Goal: Entertainment & Leisure: Browse casually

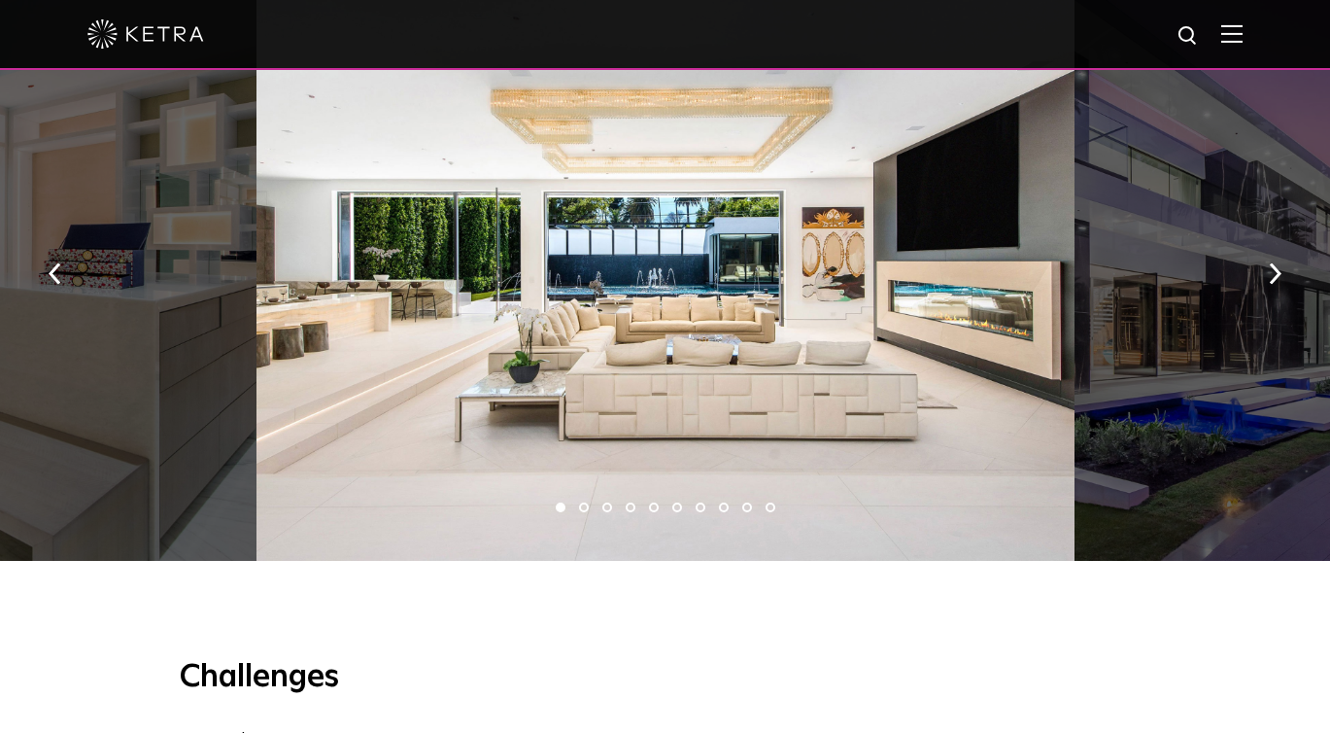
scroll to position [1382, 0]
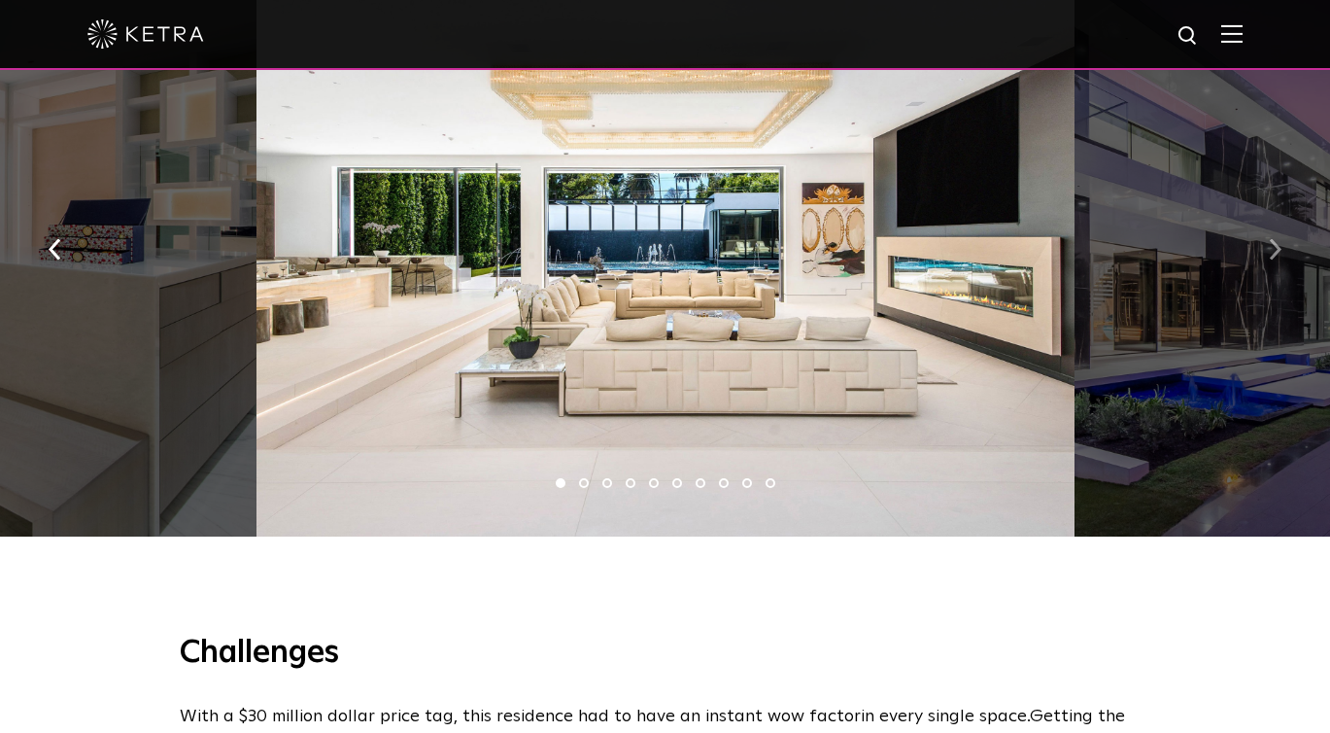
click at [1257, 251] on button "button" at bounding box center [1275, 248] width 42 height 67
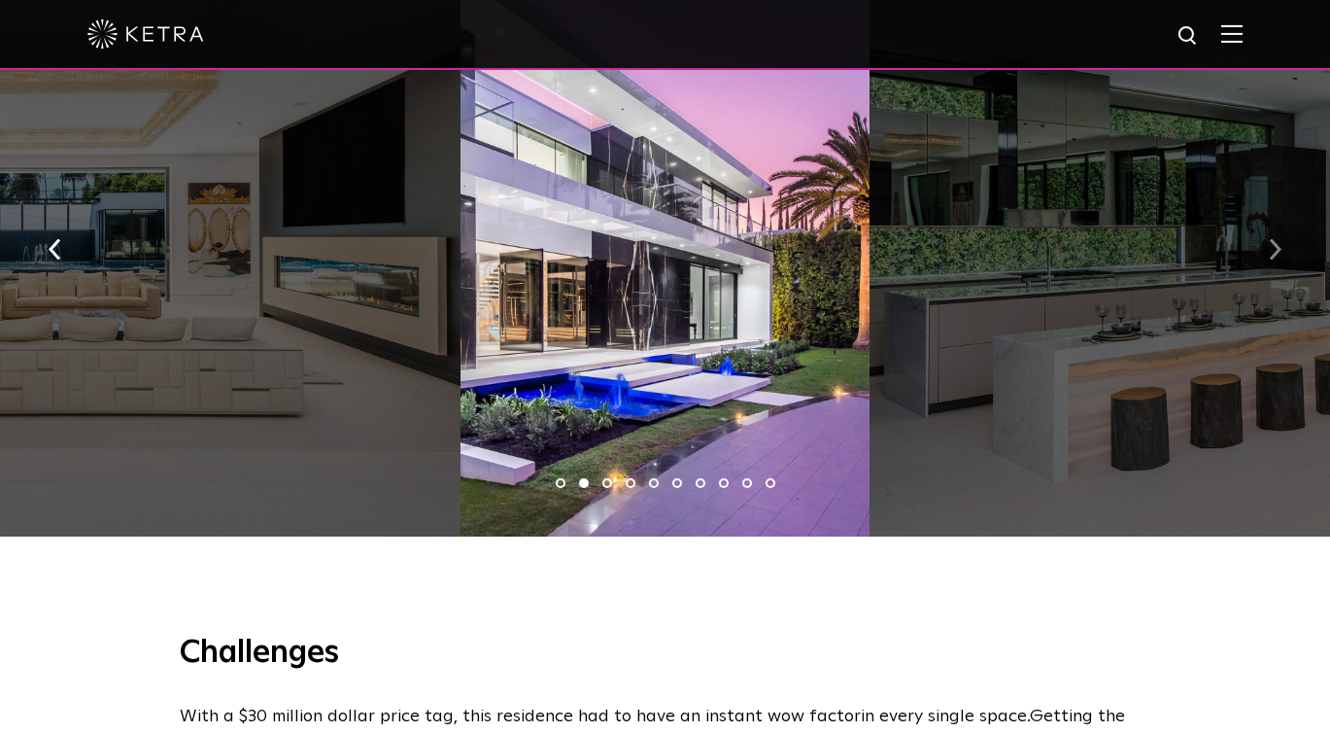
click at [1257, 251] on button "button" at bounding box center [1275, 248] width 42 height 67
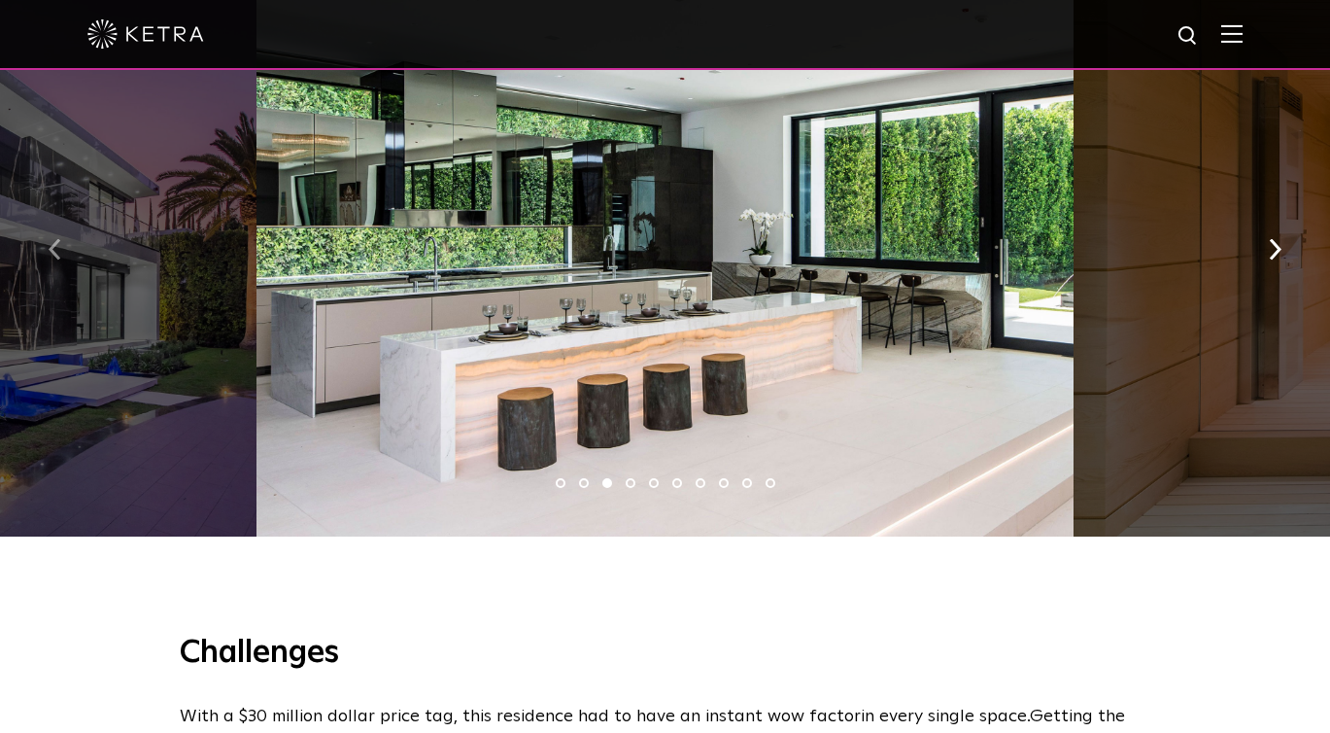
click at [60, 258] on img "button" at bounding box center [55, 249] width 13 height 21
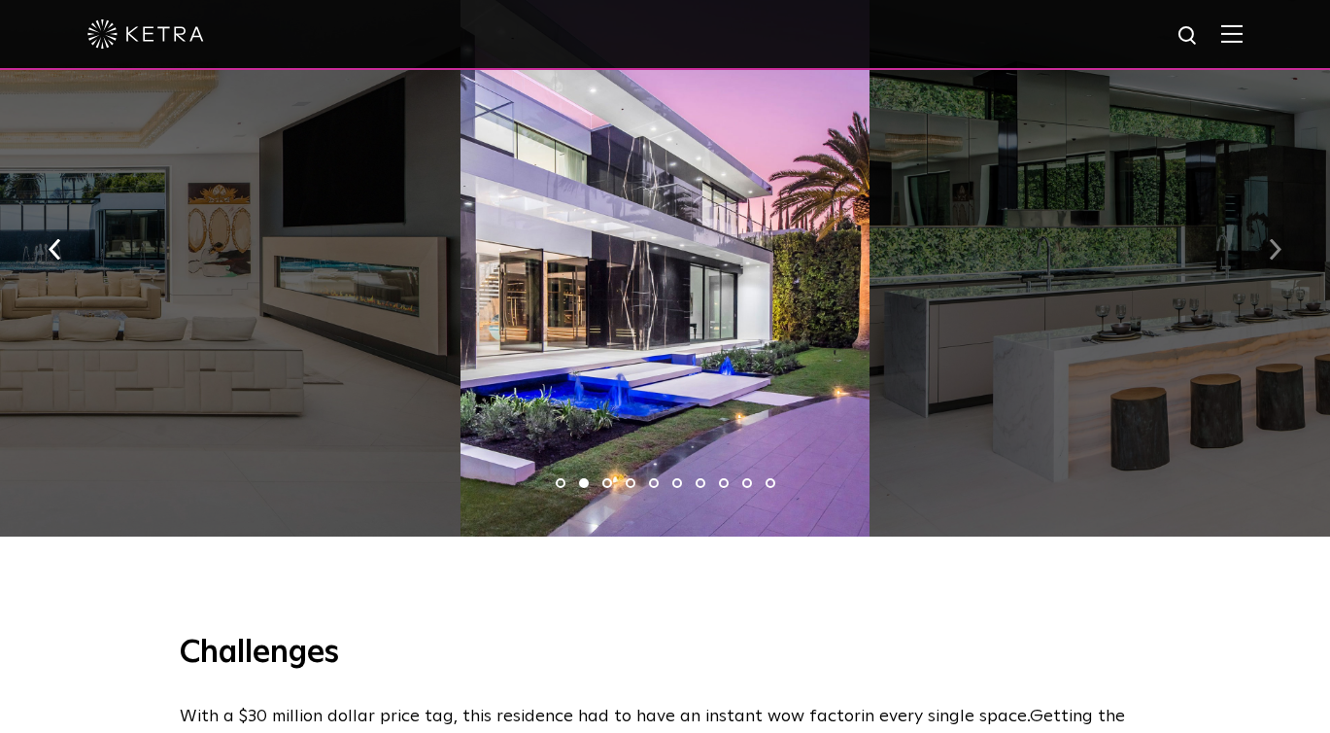
click at [1271, 256] on img "button" at bounding box center [1275, 249] width 13 height 21
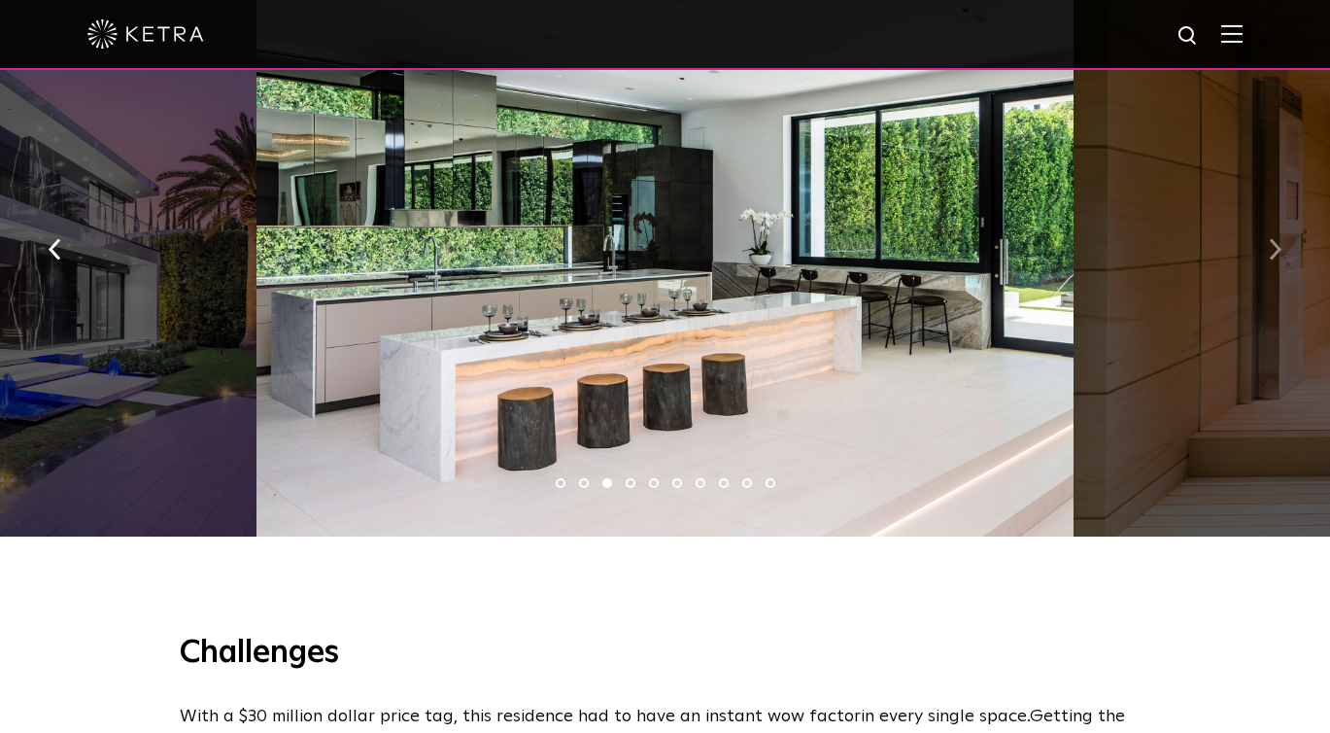
click at [1271, 256] on img "button" at bounding box center [1275, 249] width 13 height 21
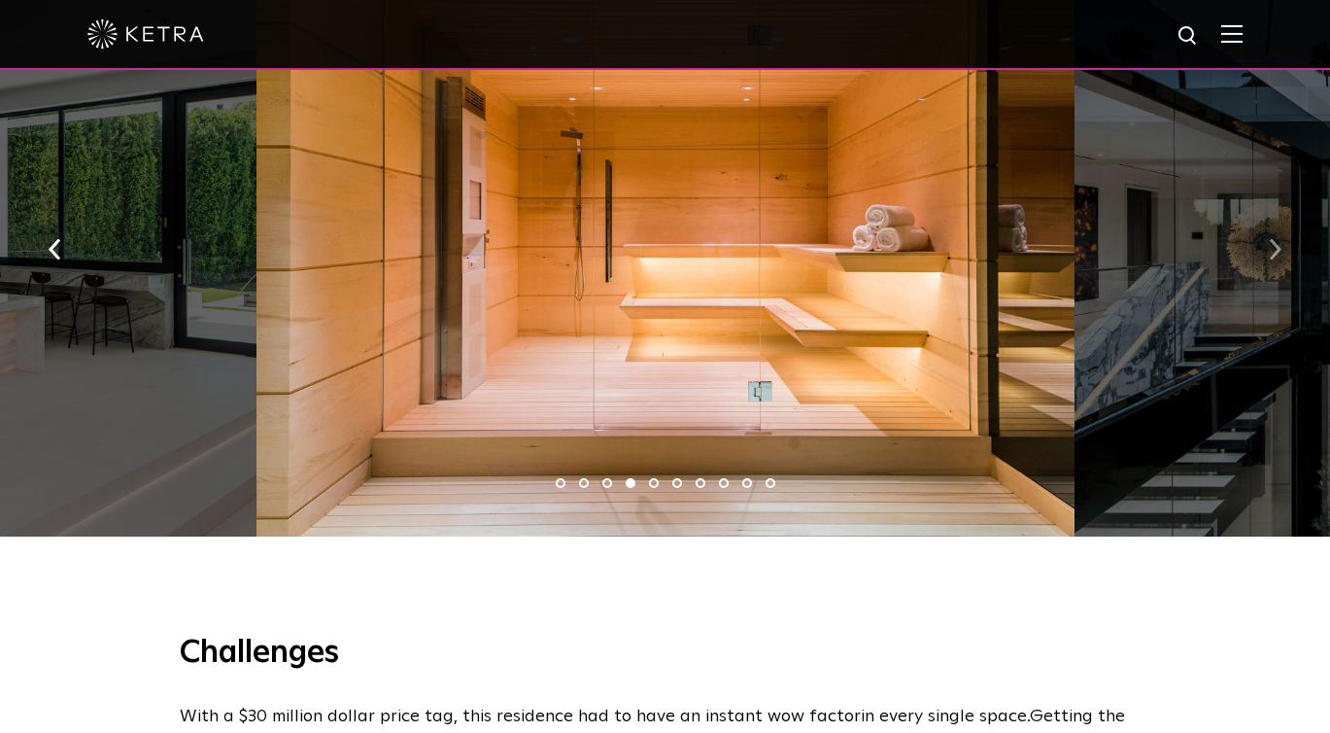
click at [1271, 256] on img "button" at bounding box center [1275, 249] width 13 height 21
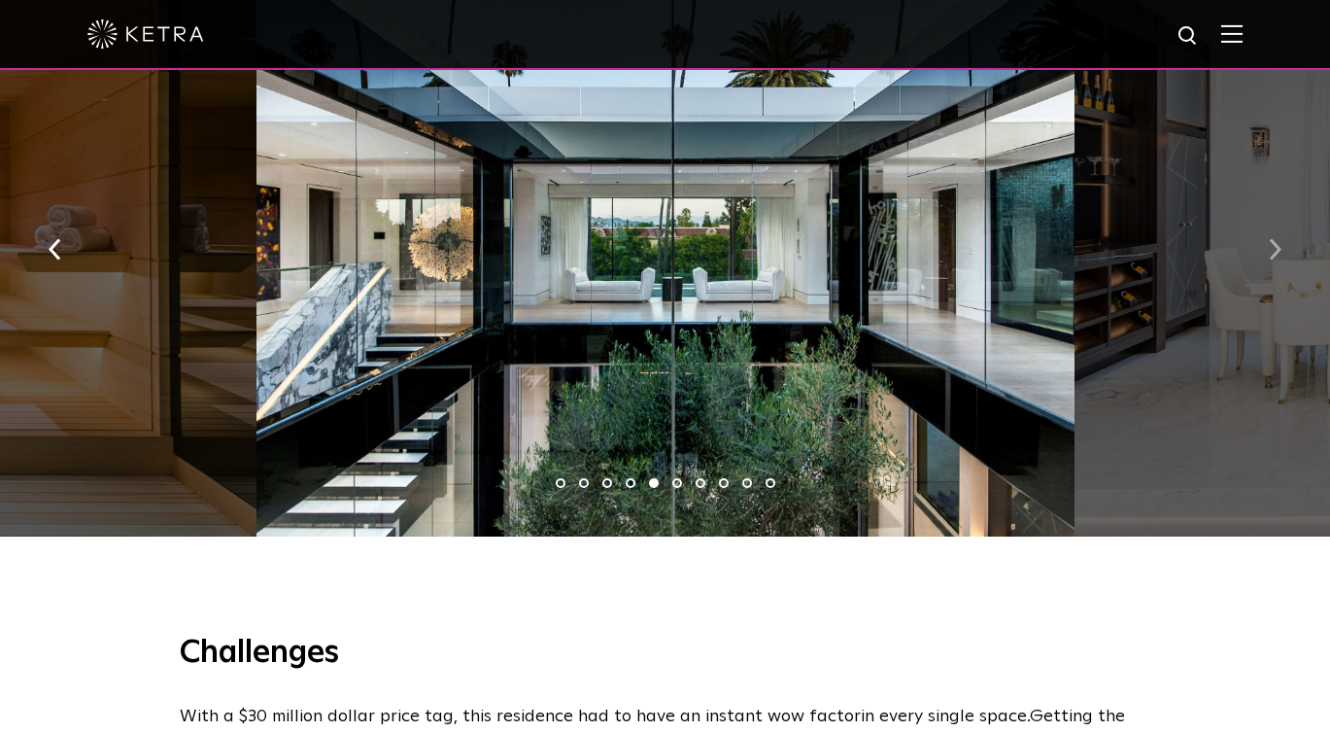
click at [1271, 256] on img "button" at bounding box center [1275, 249] width 13 height 21
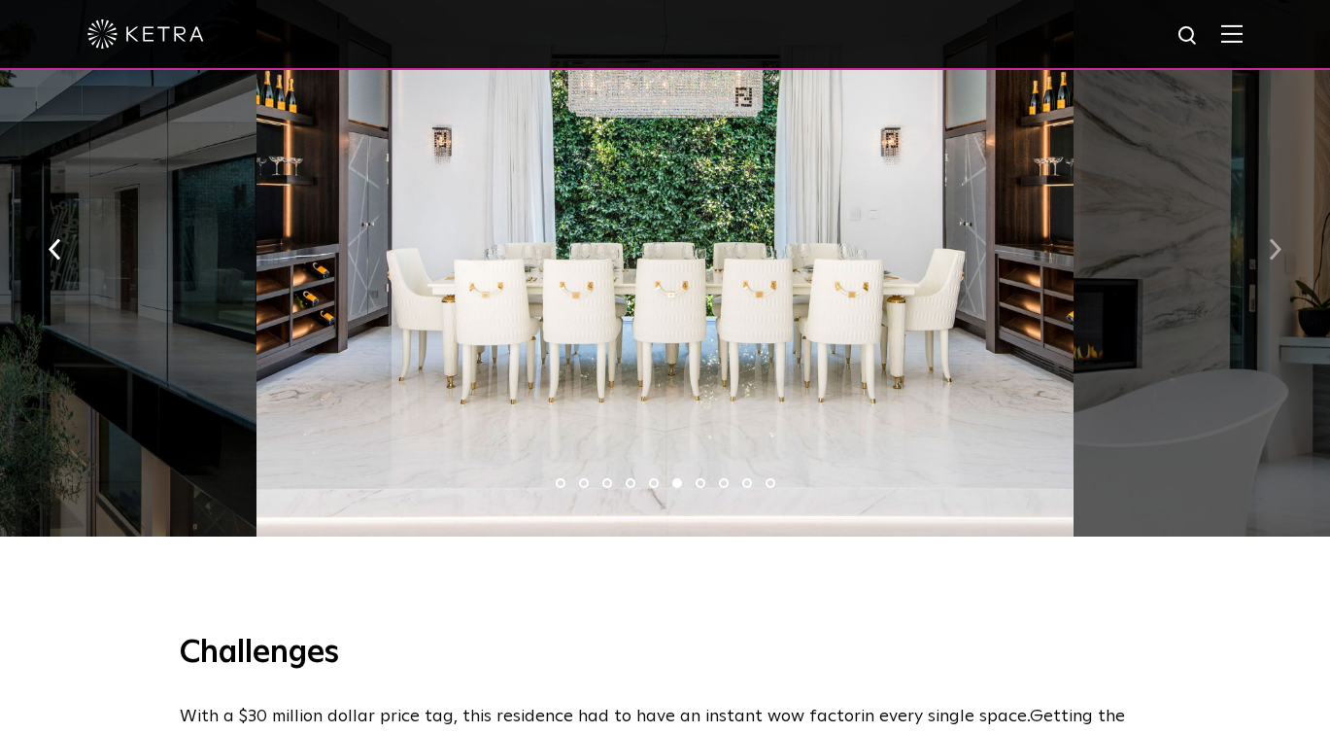
click at [1271, 256] on img "button" at bounding box center [1275, 249] width 13 height 21
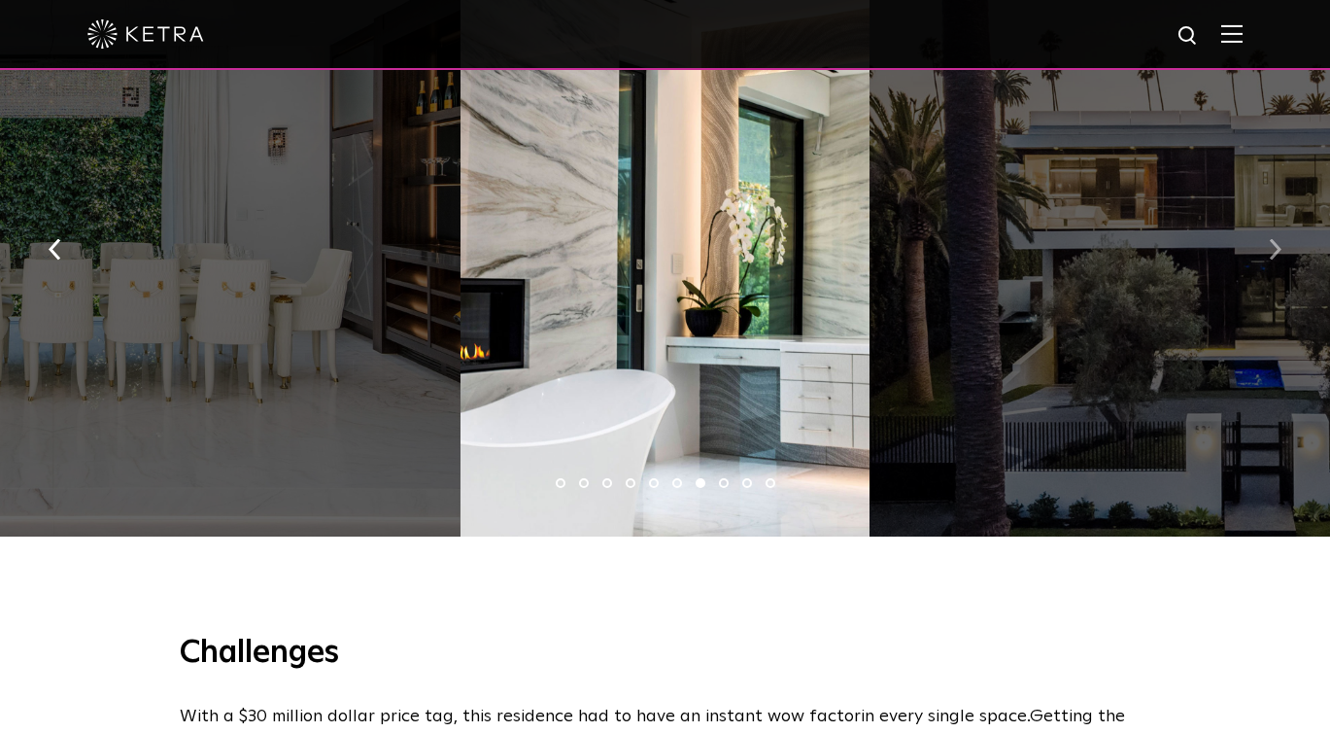
click at [1271, 256] on img "button" at bounding box center [1275, 249] width 13 height 21
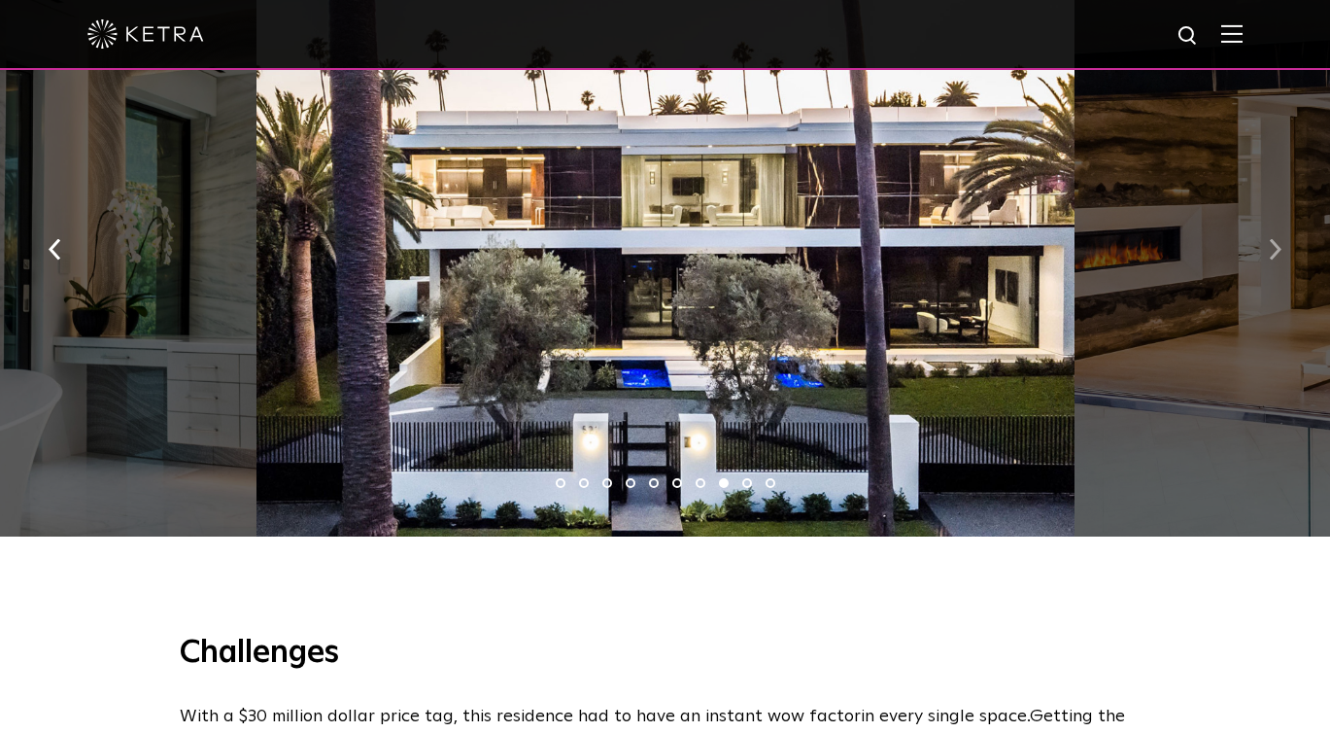
click at [1271, 256] on img "button" at bounding box center [1275, 249] width 13 height 21
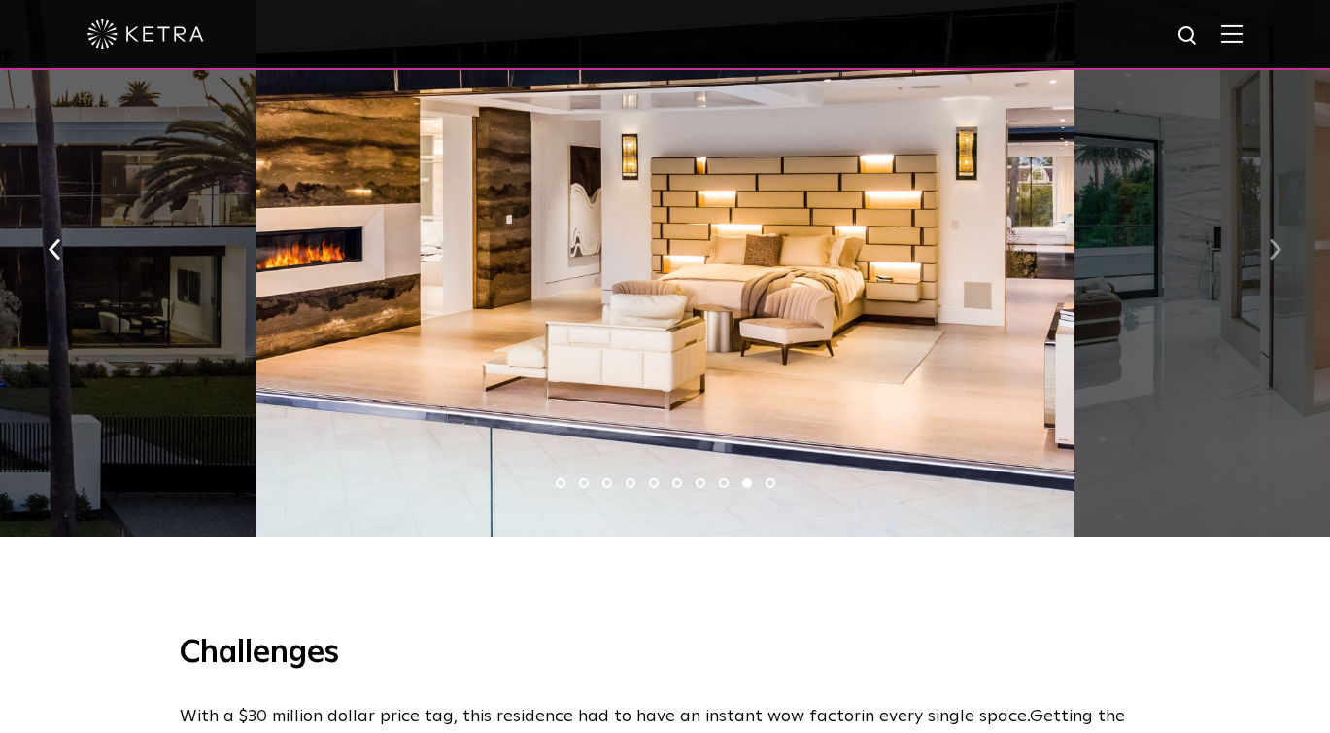
click at [1271, 256] on img "button" at bounding box center [1275, 249] width 13 height 21
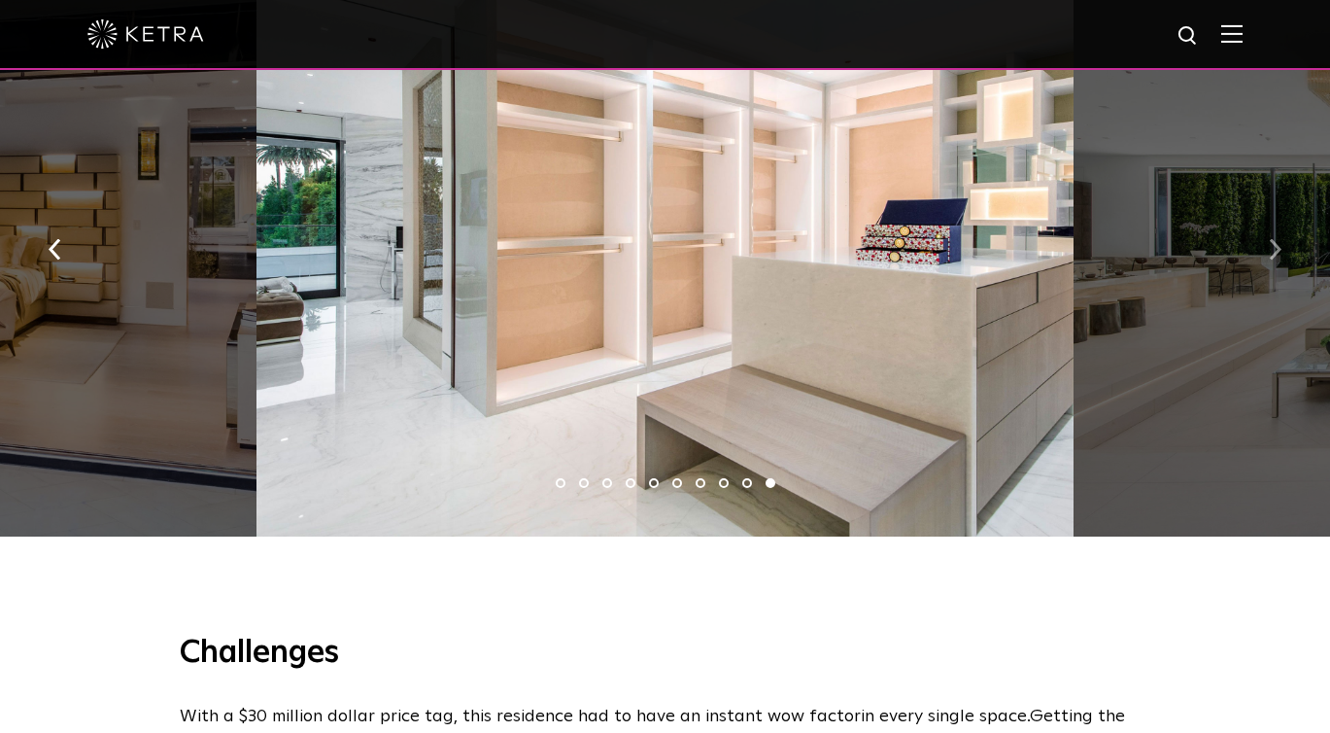
click at [1271, 256] on img "button" at bounding box center [1275, 249] width 13 height 21
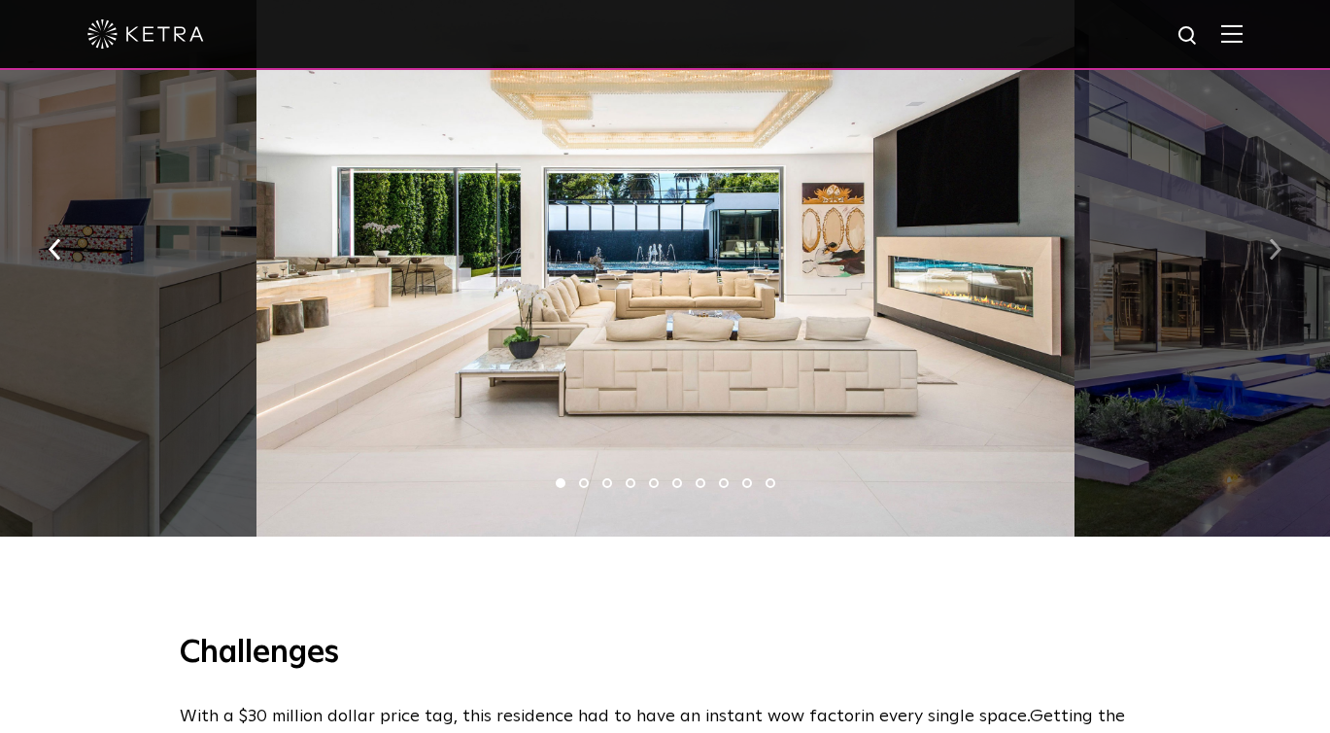
click at [1271, 256] on img "button" at bounding box center [1275, 249] width 13 height 21
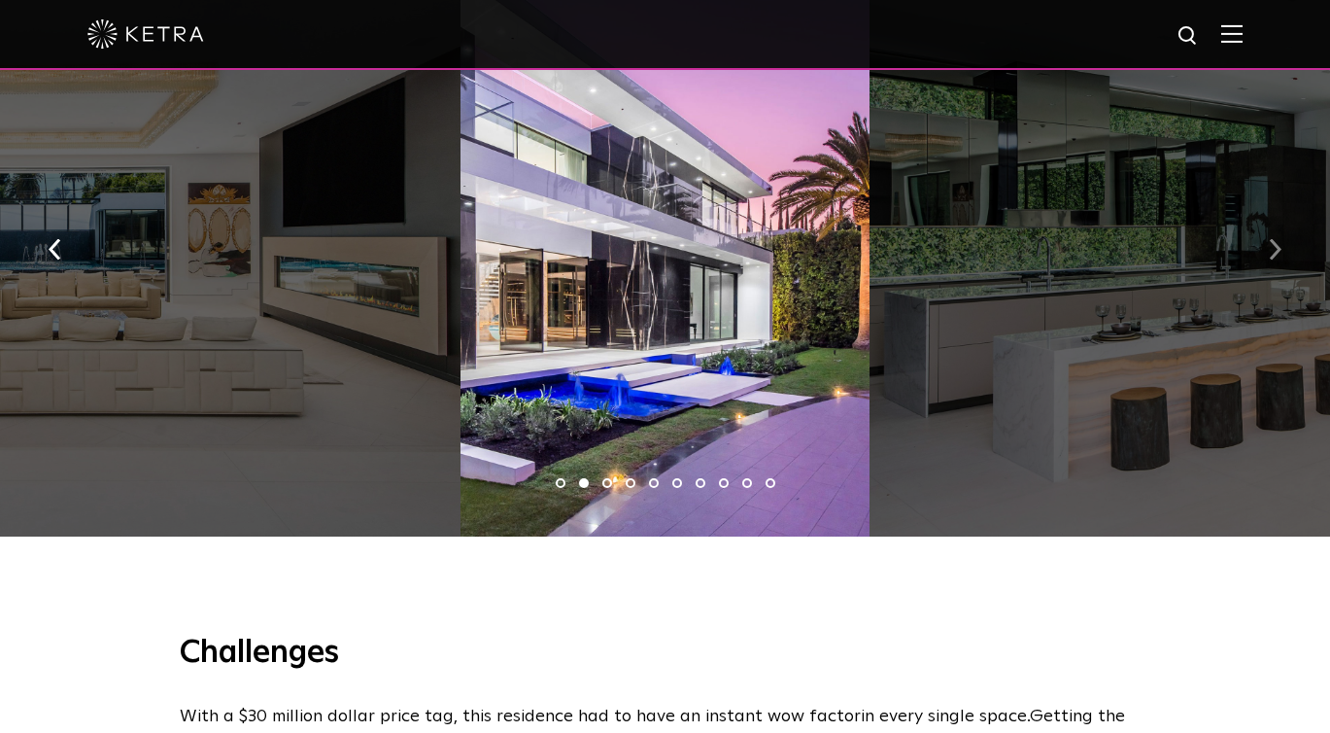
click at [1271, 256] on img "button" at bounding box center [1275, 249] width 13 height 21
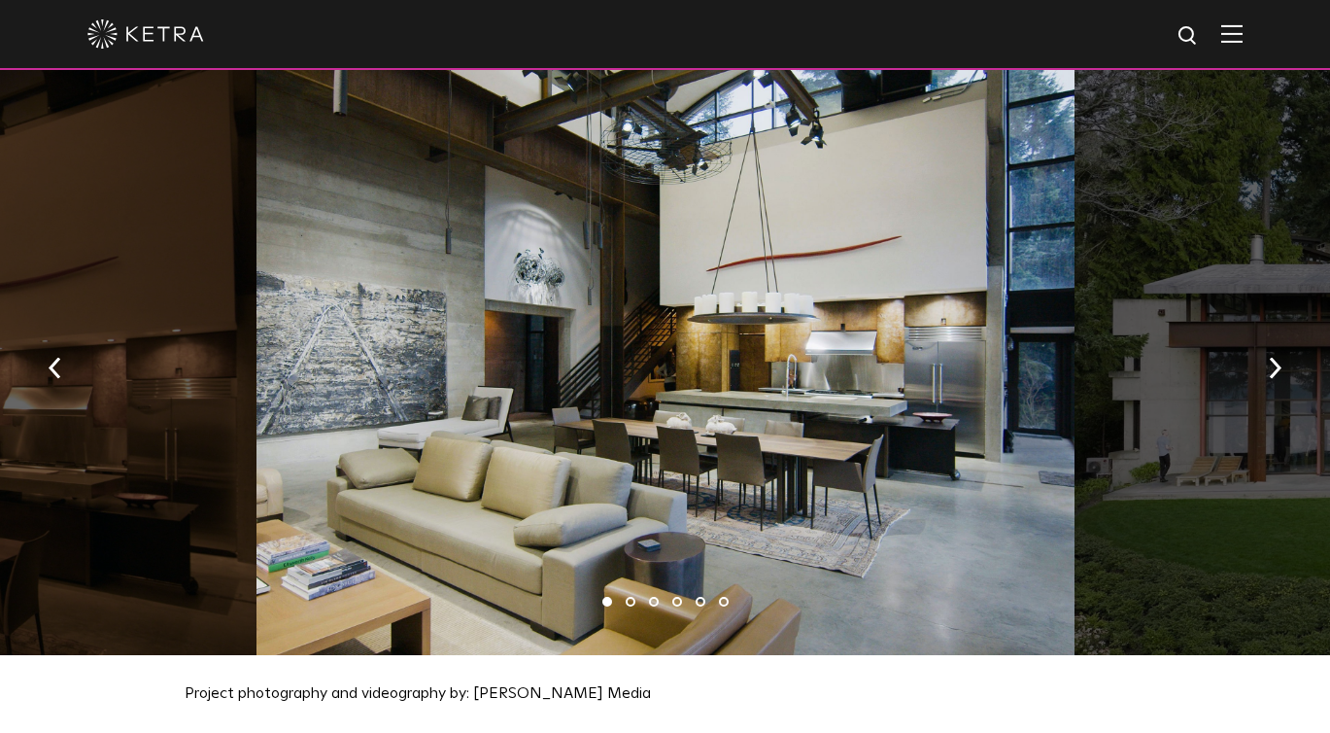
scroll to position [2024, 0]
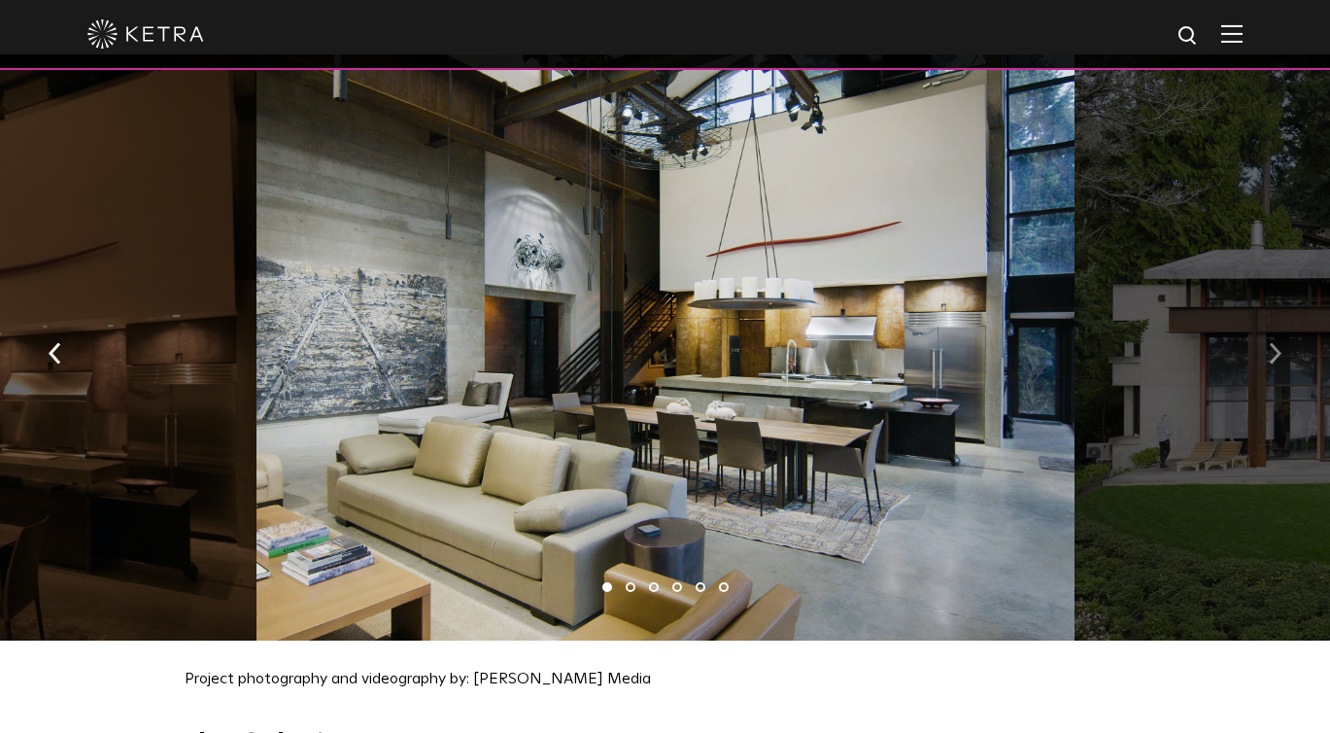
click at [1255, 328] on button "button" at bounding box center [1275, 352] width 42 height 67
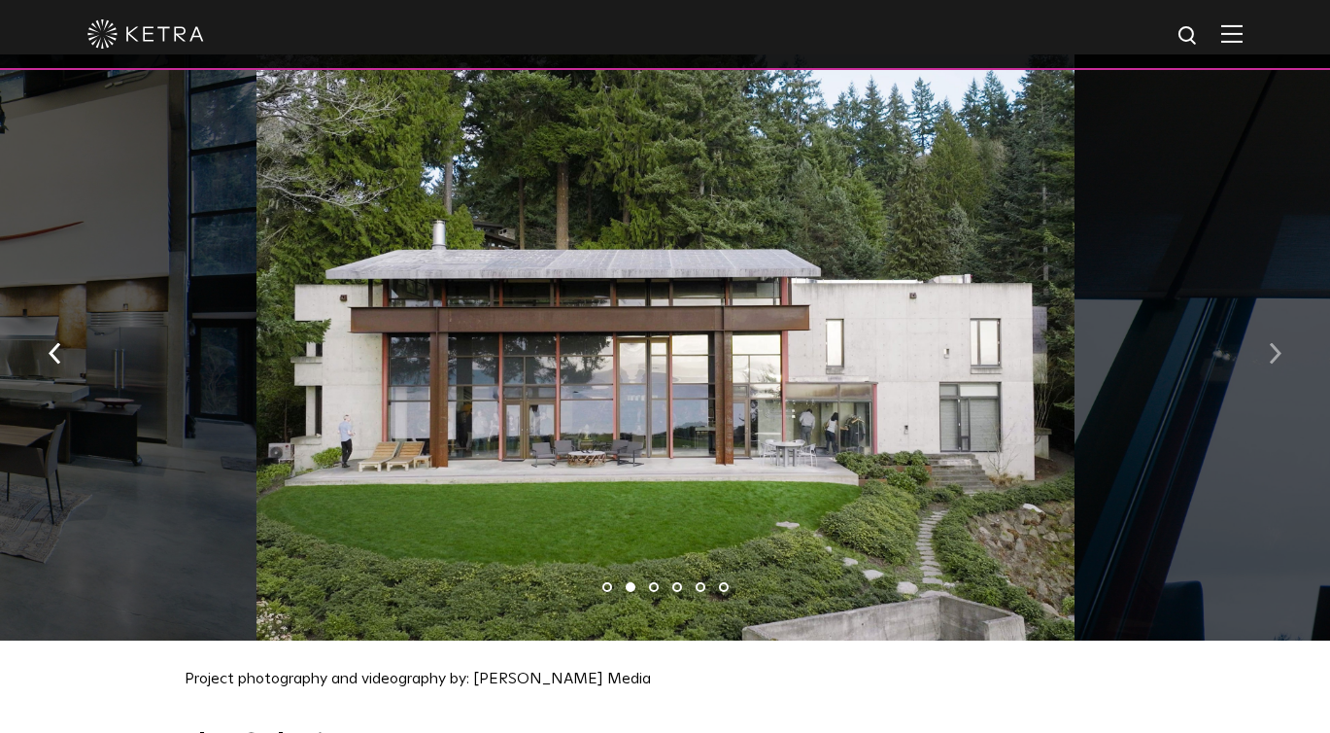
click at [1255, 328] on button "button" at bounding box center [1275, 352] width 42 height 67
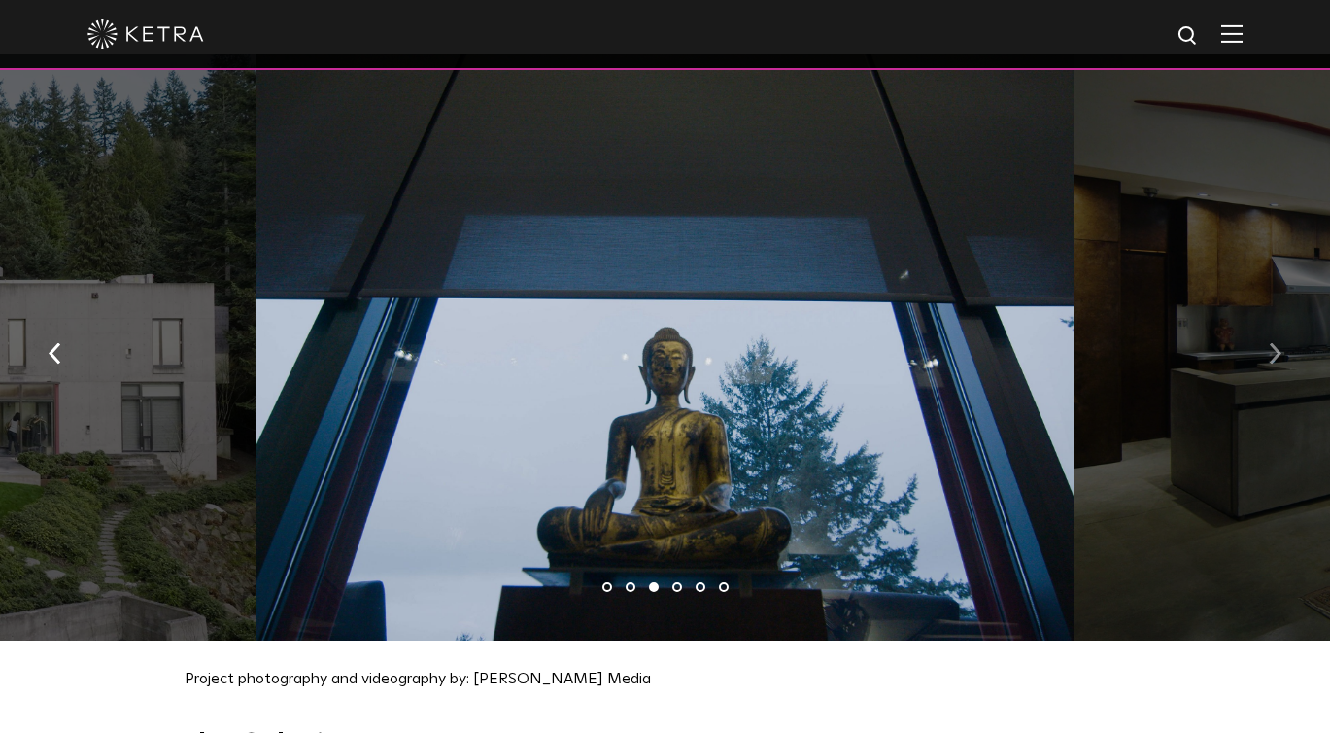
click at [1255, 328] on button "button" at bounding box center [1275, 352] width 42 height 67
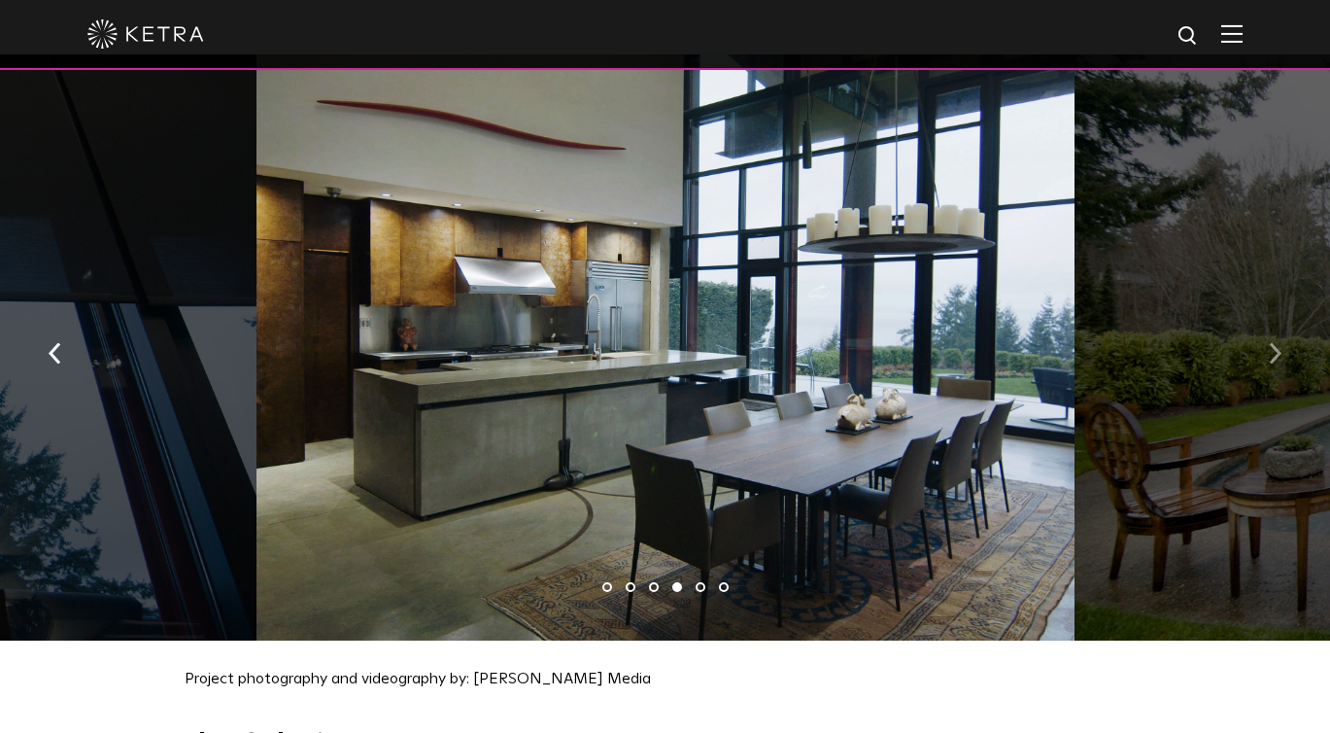
click at [1255, 328] on button "button" at bounding box center [1275, 352] width 42 height 67
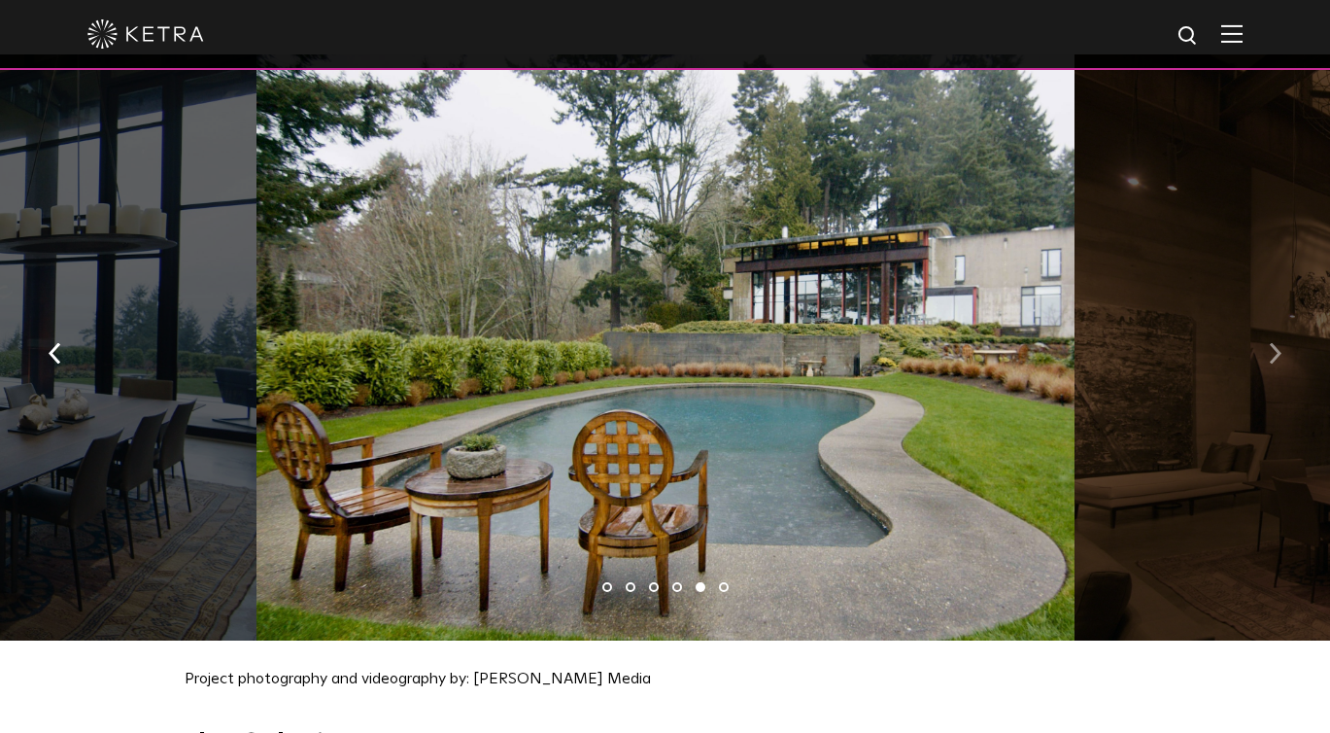
click at [1255, 328] on button "button" at bounding box center [1275, 352] width 42 height 67
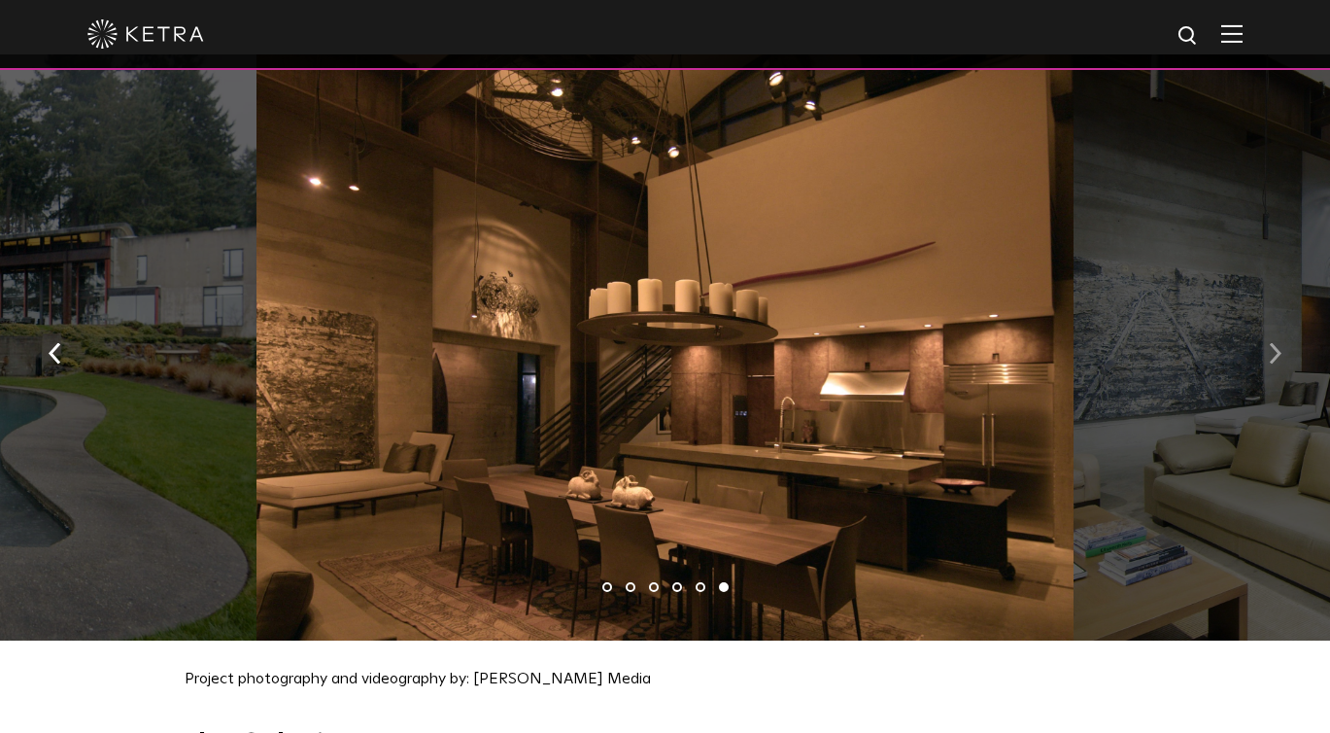
click at [1255, 328] on button "button" at bounding box center [1275, 352] width 42 height 67
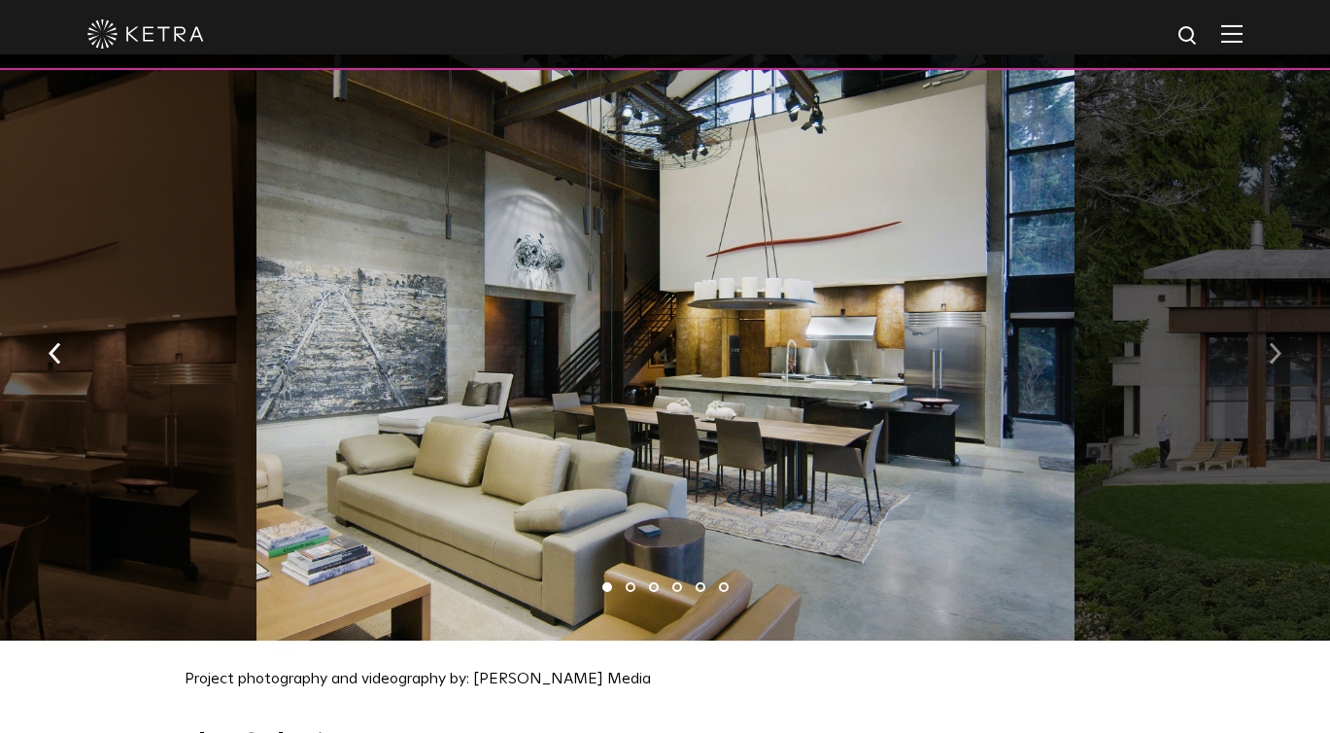
click at [1255, 328] on button "button" at bounding box center [1275, 352] width 42 height 67
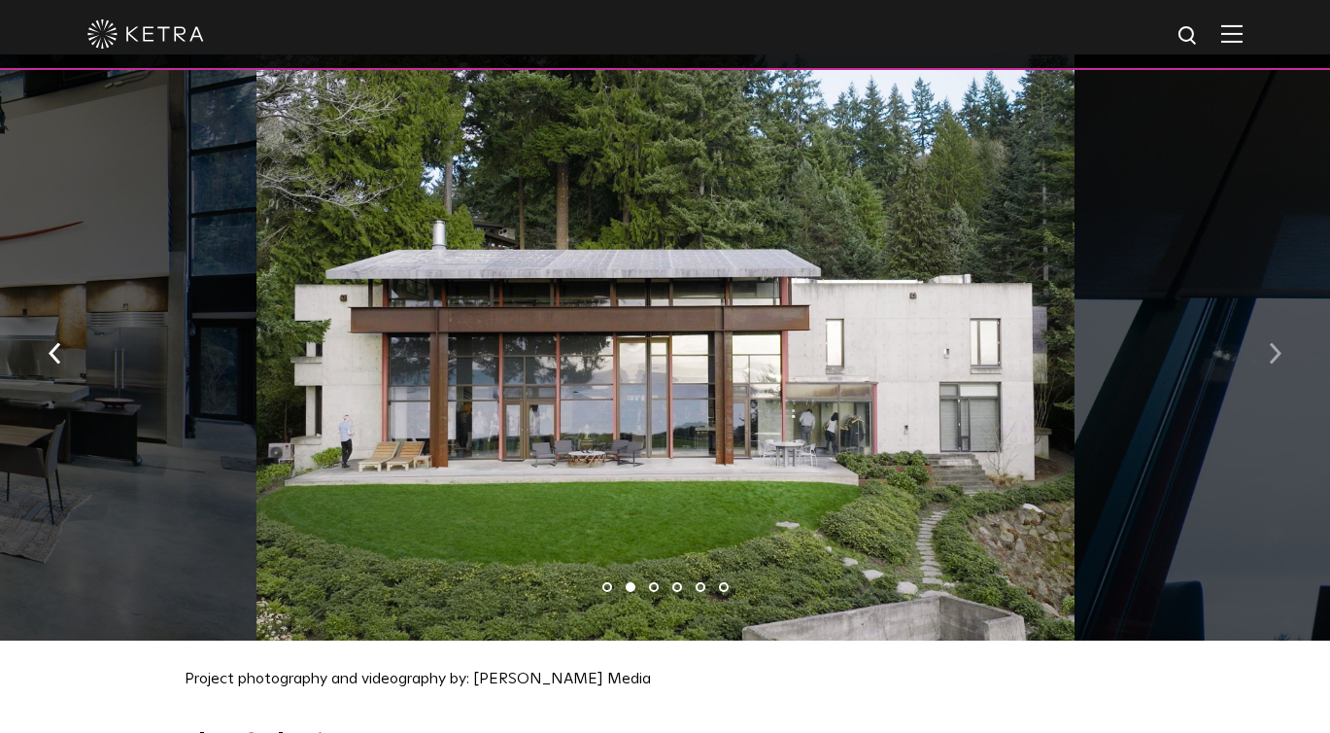
click at [1255, 328] on button "button" at bounding box center [1275, 352] width 42 height 67
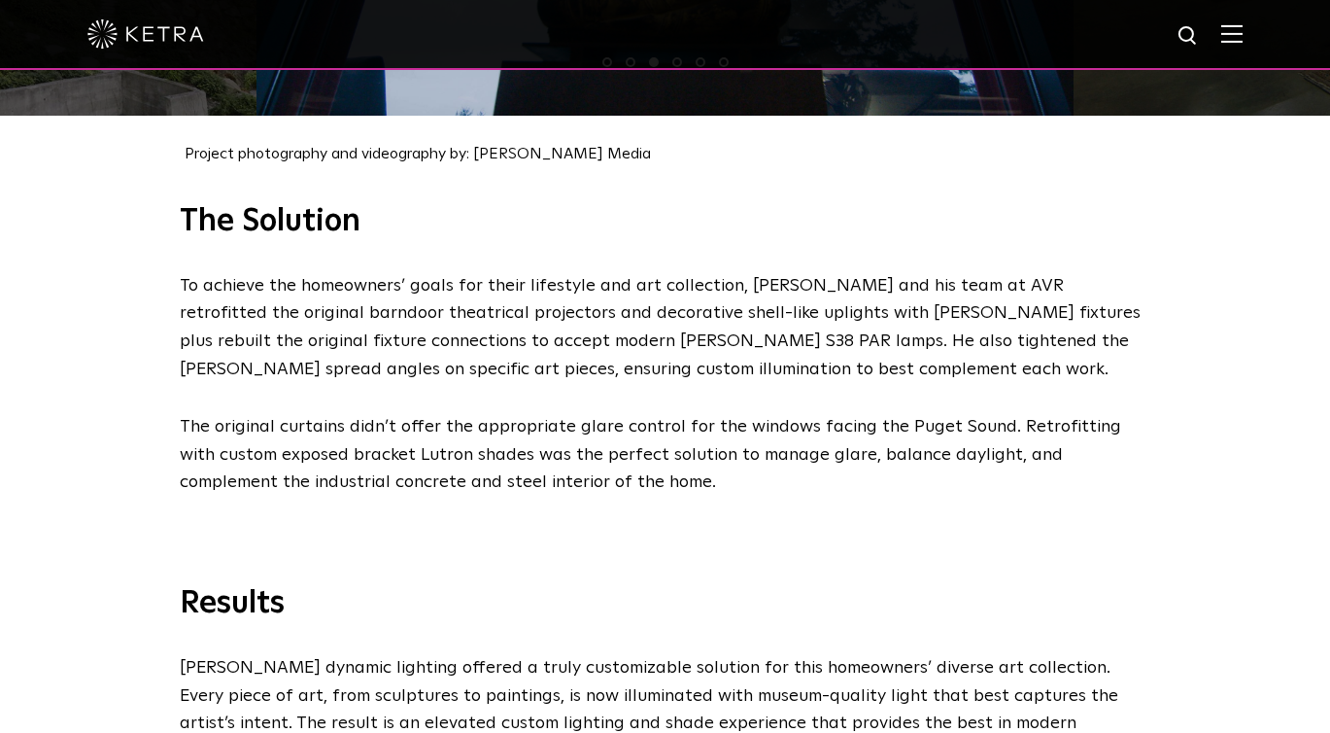
scroll to position [2598, 0]
